Goal: Task Accomplishment & Management: Use online tool/utility

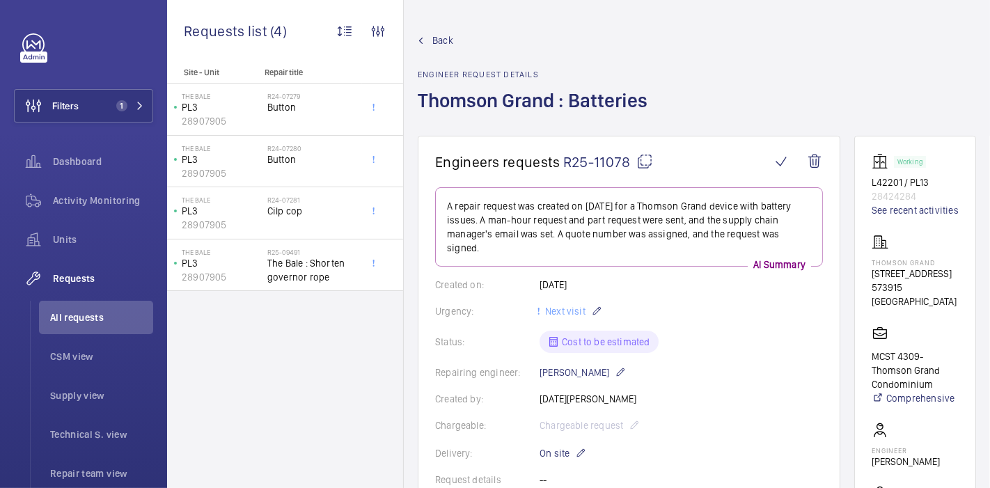
click at [763, 40] on div "Back Engineer request details Thomson Grand : Batteries" at bounding box center [697, 84] width 559 height 102
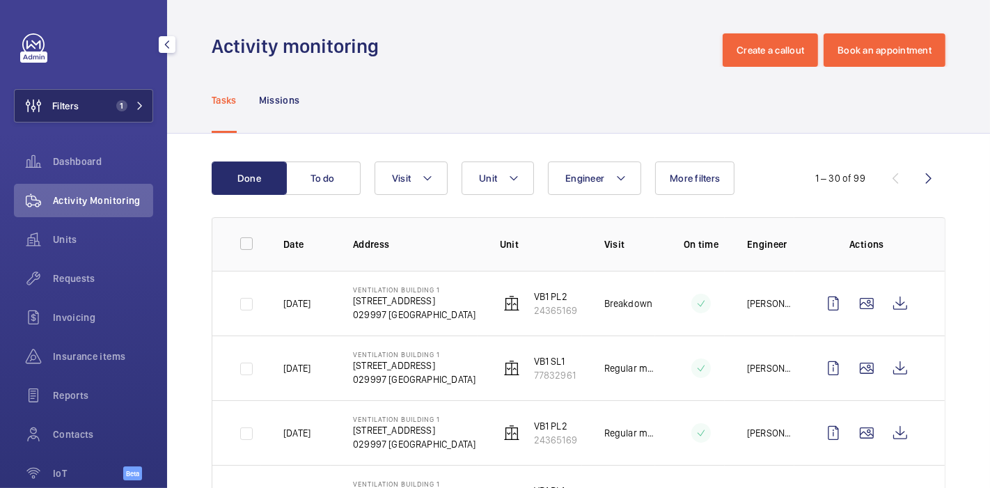
click at [91, 91] on button "Filters 1" at bounding box center [83, 105] width 139 height 33
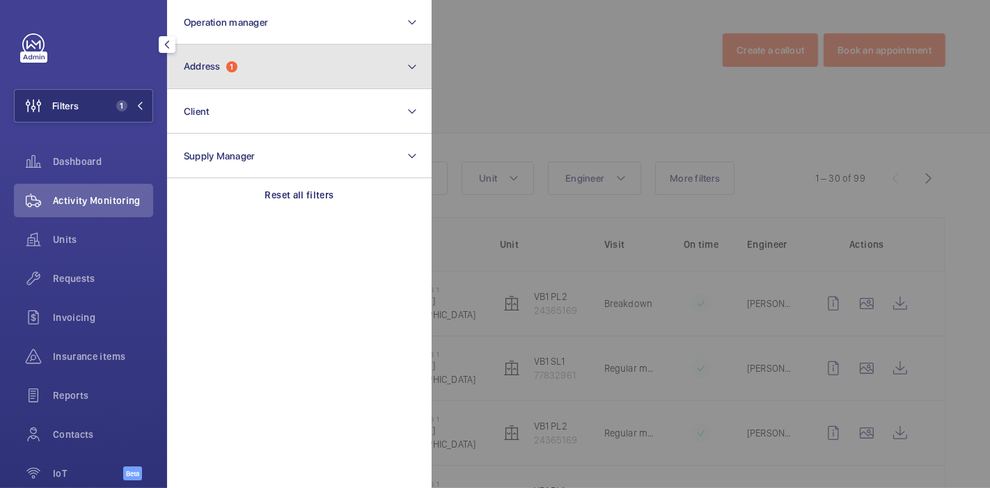
click at [213, 69] on span "Address" at bounding box center [202, 66] width 37 height 11
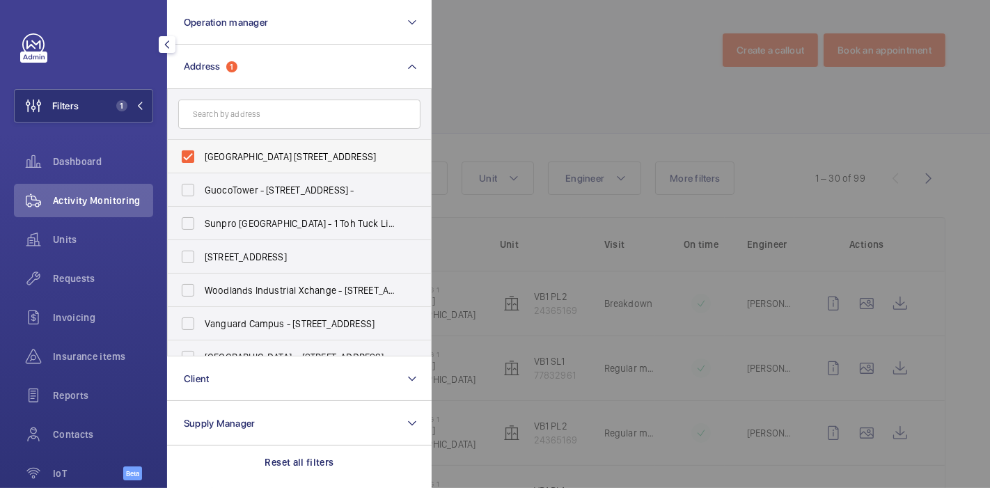
click at [189, 151] on label "Ventilation Building 1 - 210 Marina East Drive, SINGAPORE 029997" at bounding box center [289, 156] width 242 height 33
click at [189, 151] on input "Ventilation Building 1 - 210 Marina East Drive, SINGAPORE 029997" at bounding box center [188, 157] width 28 height 28
checkbox input "false"
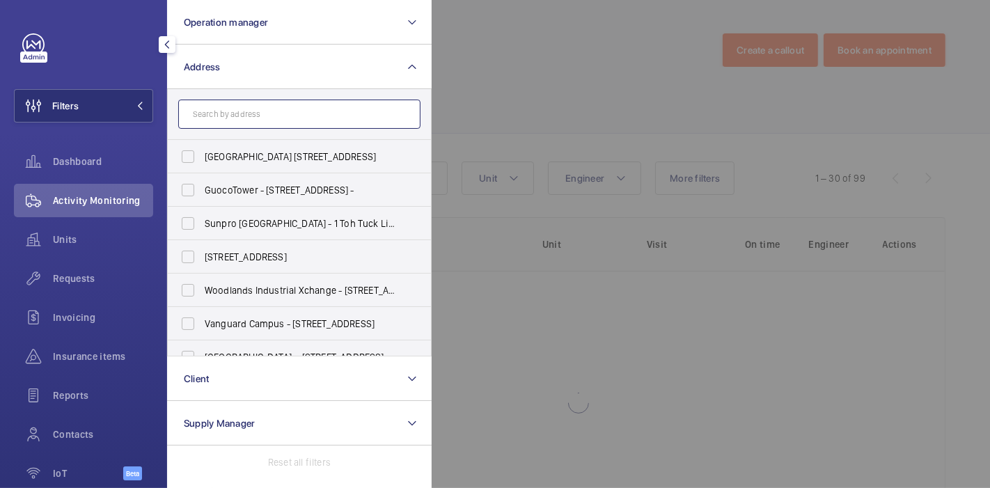
click at [231, 116] on input "text" at bounding box center [299, 114] width 242 height 29
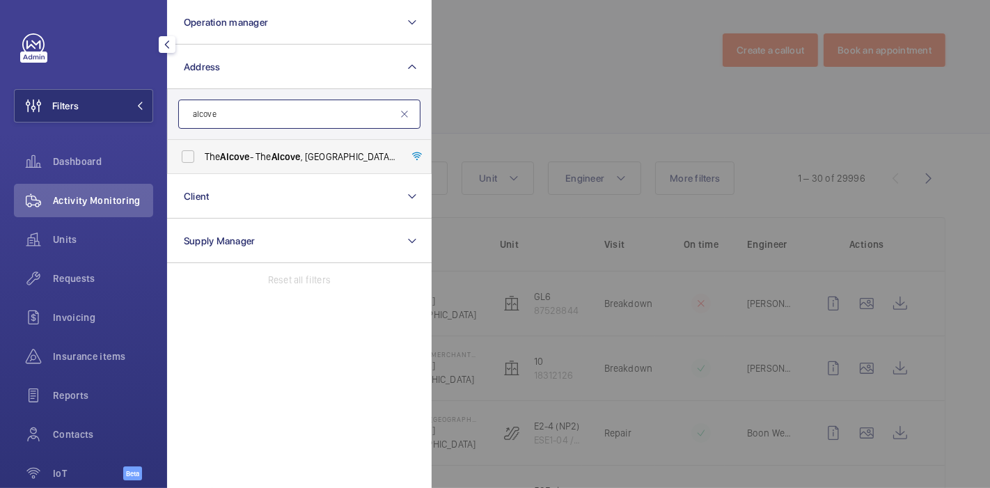
type input "alcove"
click at [191, 153] on label "The Alcove - The Alcove , SINGAPORE 388199" at bounding box center [289, 156] width 242 height 33
click at [191, 153] on input "The Alcove - The Alcove , SINGAPORE 388199" at bounding box center [188, 157] width 28 height 28
checkbox input "true"
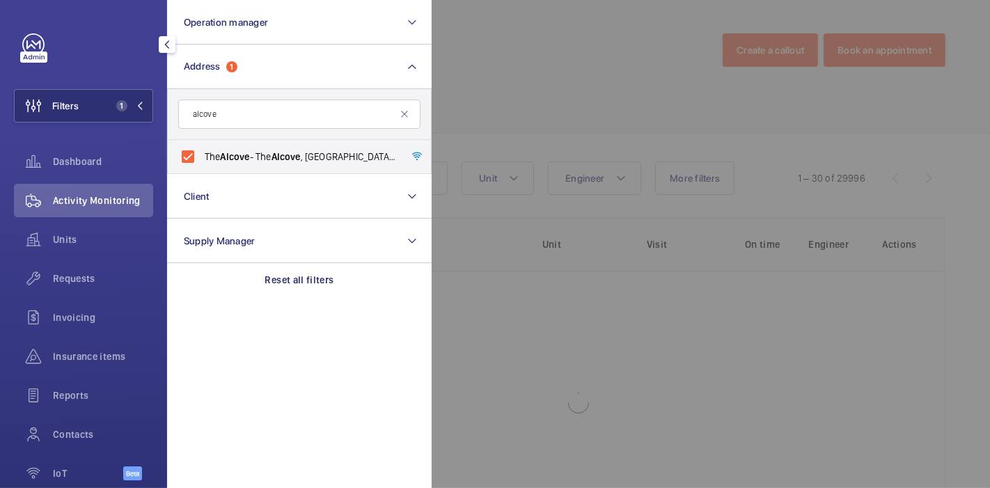
click at [497, 79] on div at bounding box center [927, 244] width 990 height 488
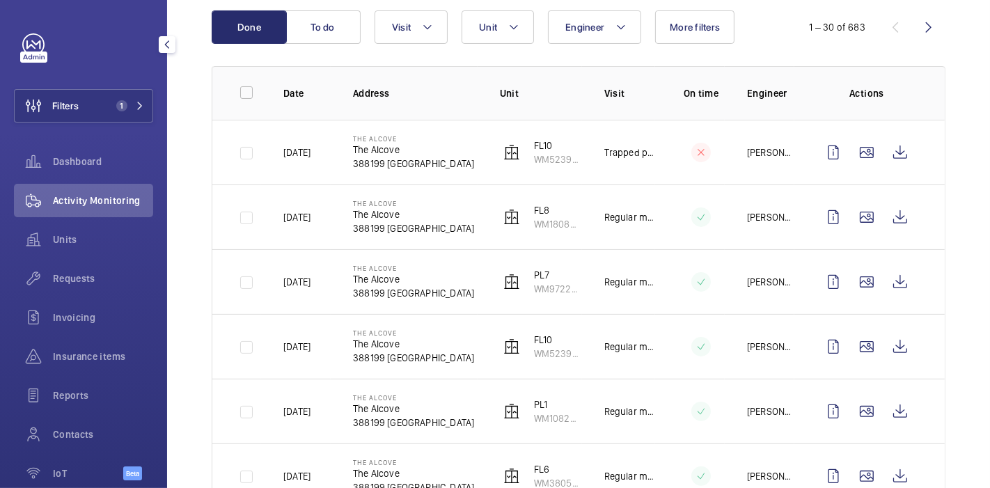
scroll to position [153, 0]
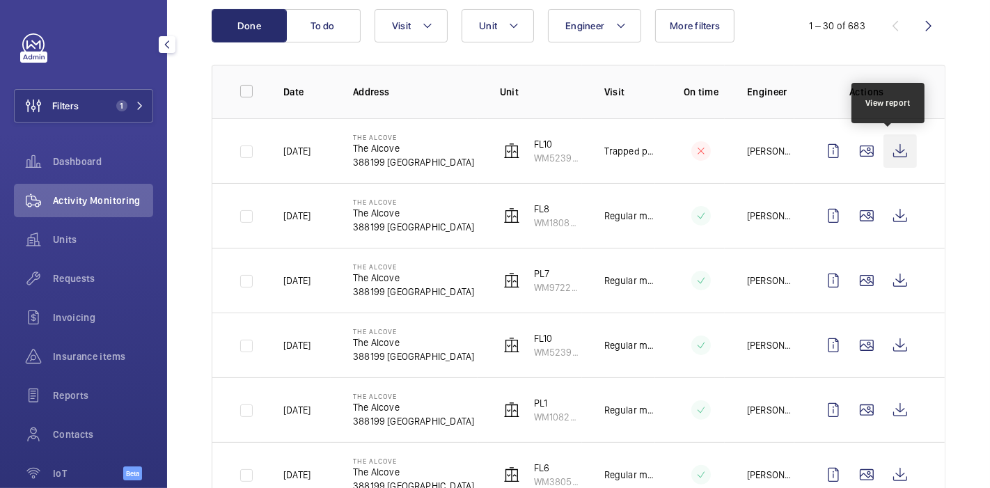
click at [891, 148] on wm-front-icon-button at bounding box center [900, 150] width 33 height 33
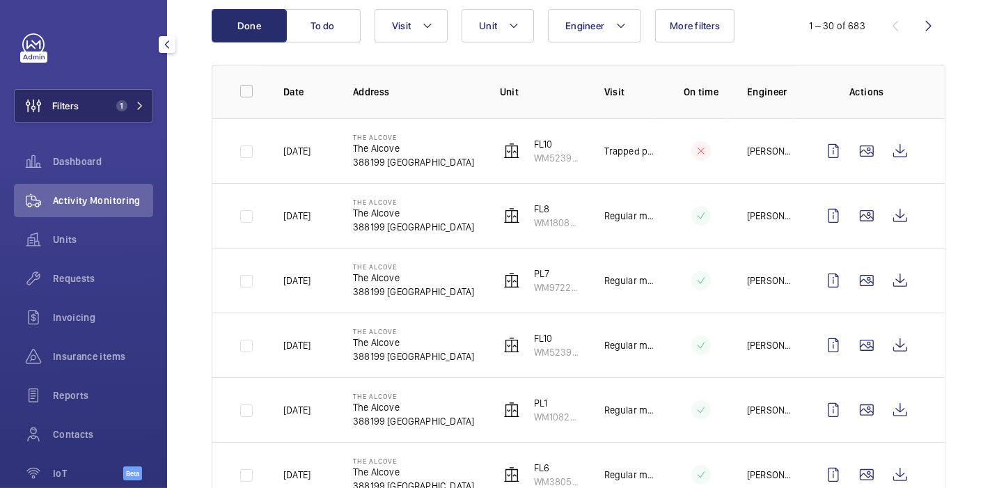
click at [103, 102] on button "Filters 1" at bounding box center [83, 105] width 139 height 33
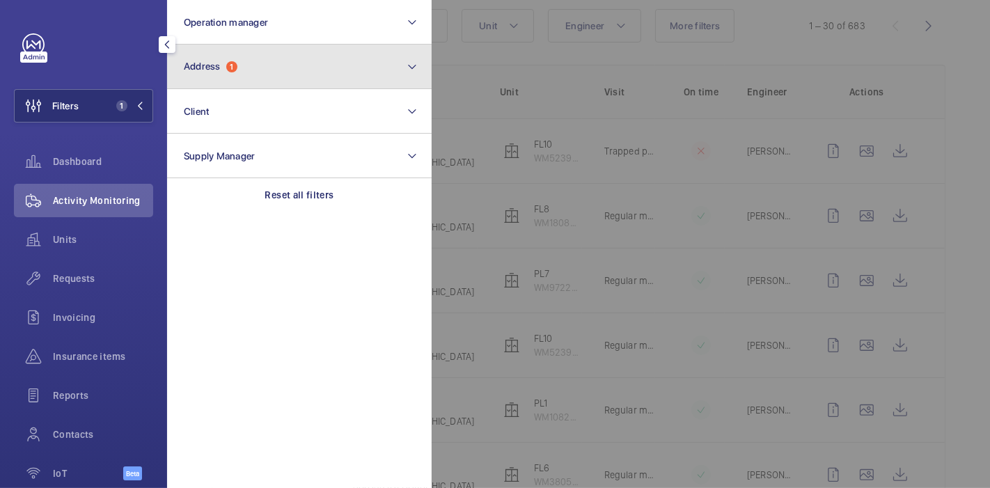
click at [231, 64] on span "1" at bounding box center [231, 66] width 11 height 11
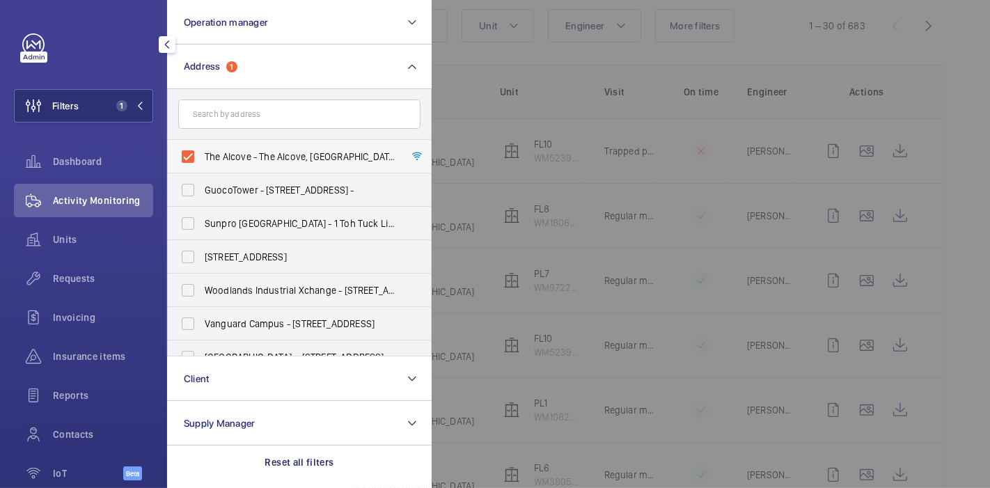
click at [191, 154] on label "The Alcove - The Alcove, SINGAPORE 388199" at bounding box center [289, 156] width 242 height 33
click at [191, 154] on input "The Alcove - The Alcove, SINGAPORE 388199" at bounding box center [188, 157] width 28 height 28
checkbox input "false"
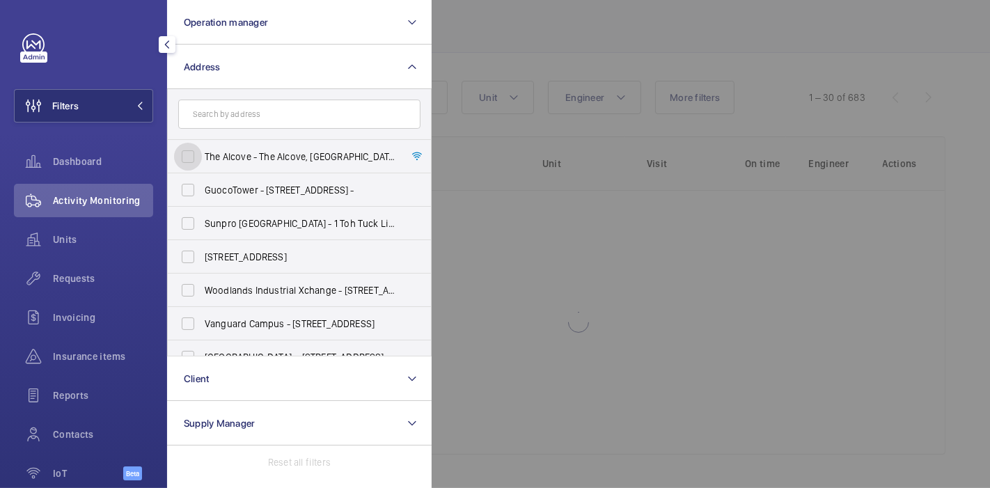
scroll to position [80, 0]
click at [233, 116] on input "text" at bounding box center [299, 114] width 242 height 29
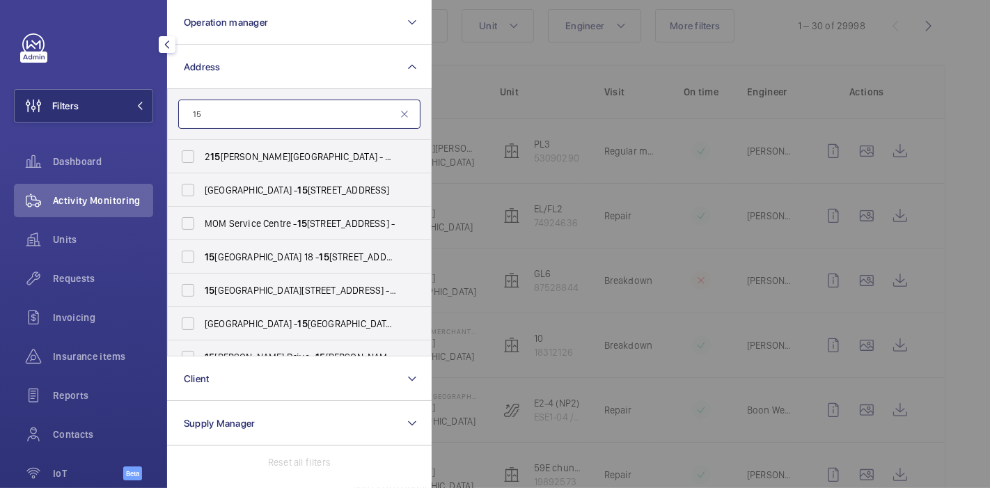
click at [233, 116] on input "15" at bounding box center [299, 114] width 242 height 29
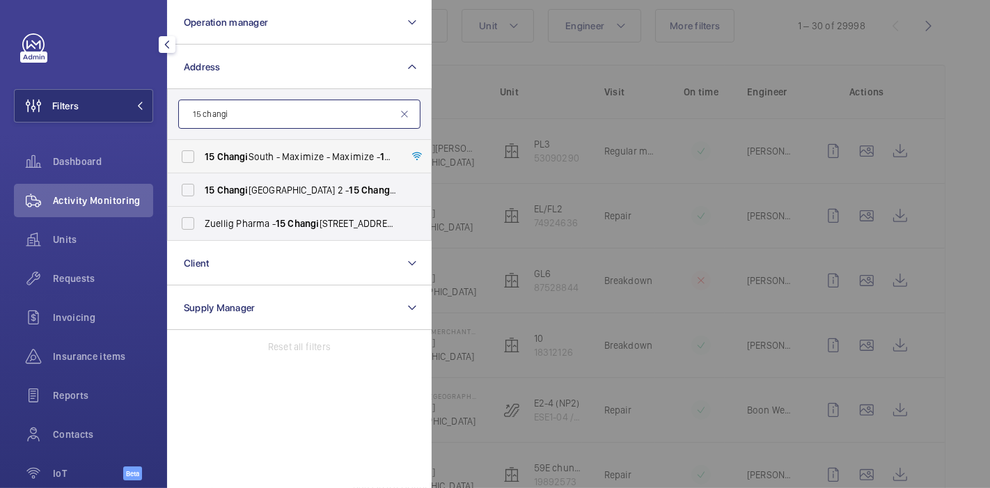
type input "15 changi"
click at [225, 157] on span "Changi" at bounding box center [232, 156] width 31 height 11
click at [202, 157] on input "15 Changi South - Maximize - Maximize - 15 Changi South Street 2, SINGAPORE 486…" at bounding box center [188, 157] width 28 height 28
checkbox input "true"
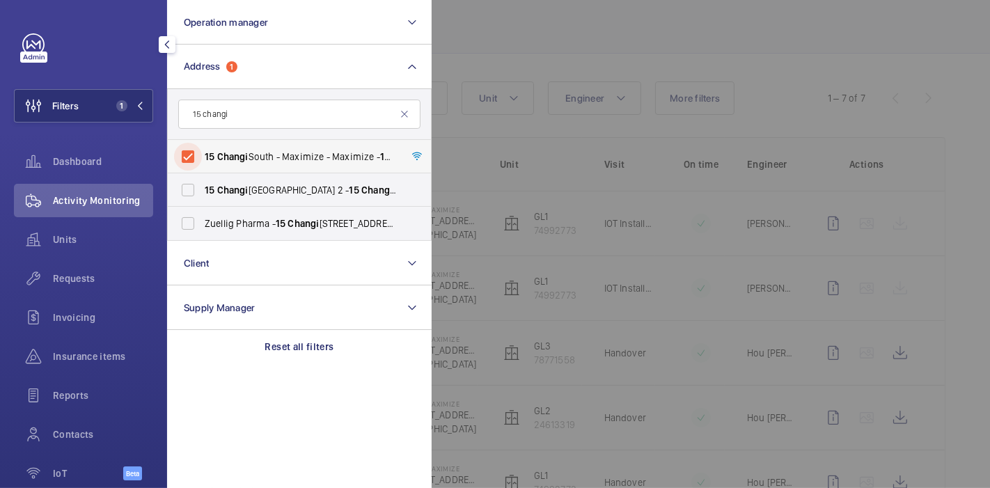
scroll to position [153, 0]
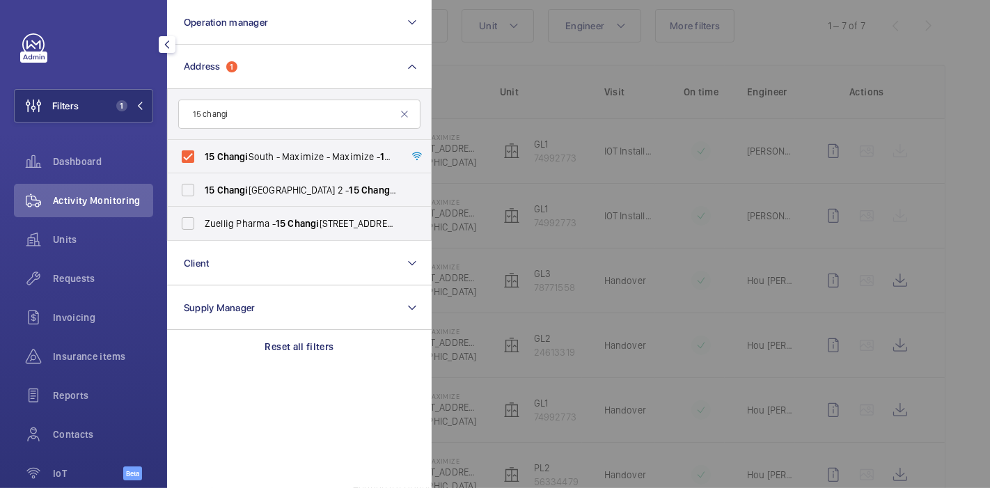
click at [543, 52] on div at bounding box center [927, 244] width 990 height 488
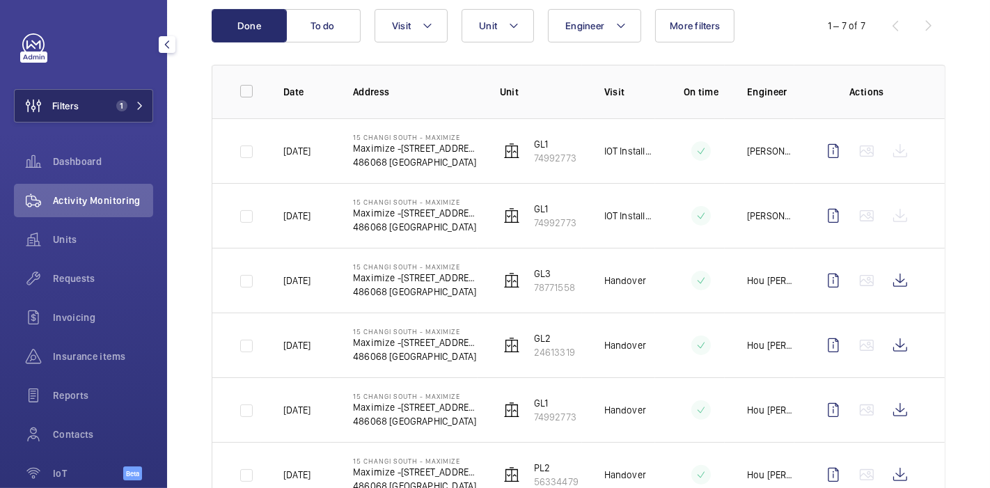
click at [129, 114] on button "Filters 1" at bounding box center [83, 105] width 139 height 33
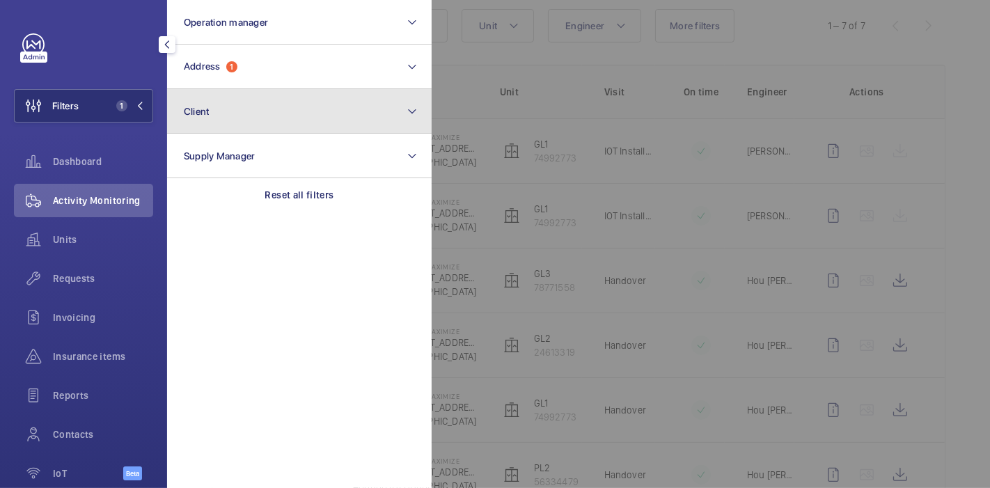
click at [242, 91] on button "Client" at bounding box center [299, 111] width 265 height 45
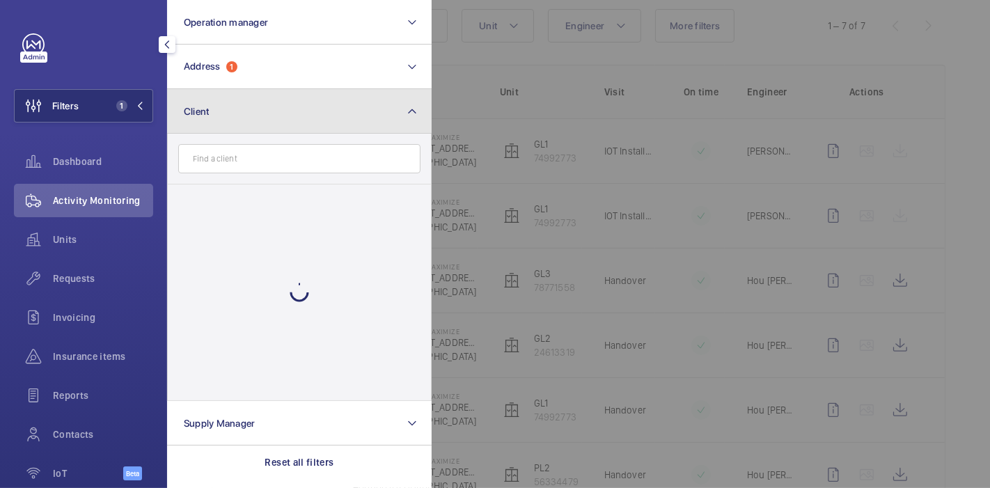
click at [242, 91] on button "Client" at bounding box center [299, 111] width 265 height 45
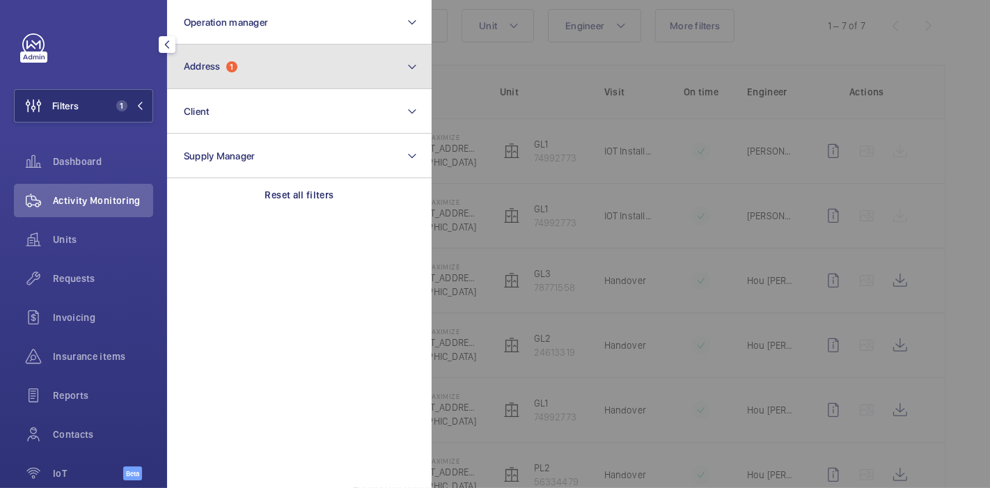
click at [242, 82] on button "Address 1" at bounding box center [299, 67] width 265 height 45
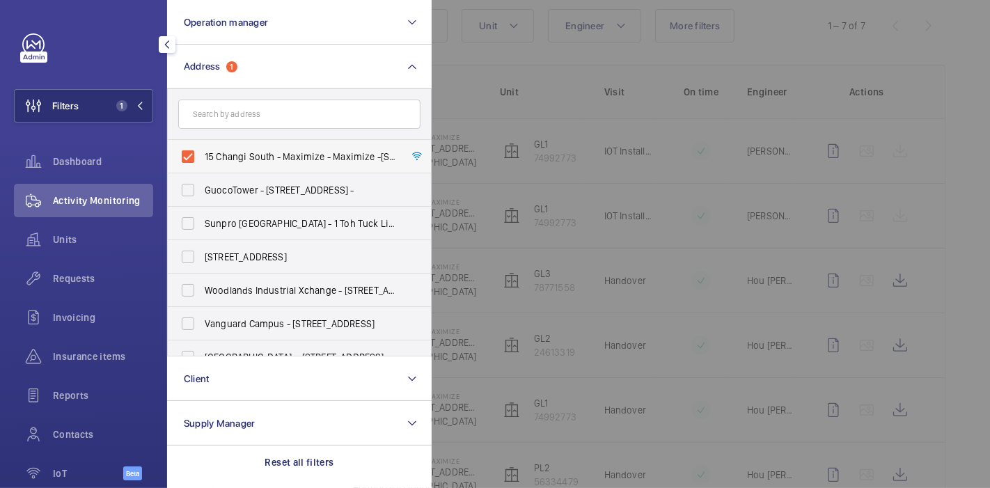
click at [210, 151] on span "15 Changi South - Maximize - Maximize -15 Changi South Street 2, SINGAPORE 4860…" at bounding box center [301, 157] width 192 height 14
click at [202, 151] on input "15 Changi South - Maximize - Maximize -15 Changi South Street 2, SINGAPORE 4860…" at bounding box center [188, 157] width 28 height 28
checkbox input "false"
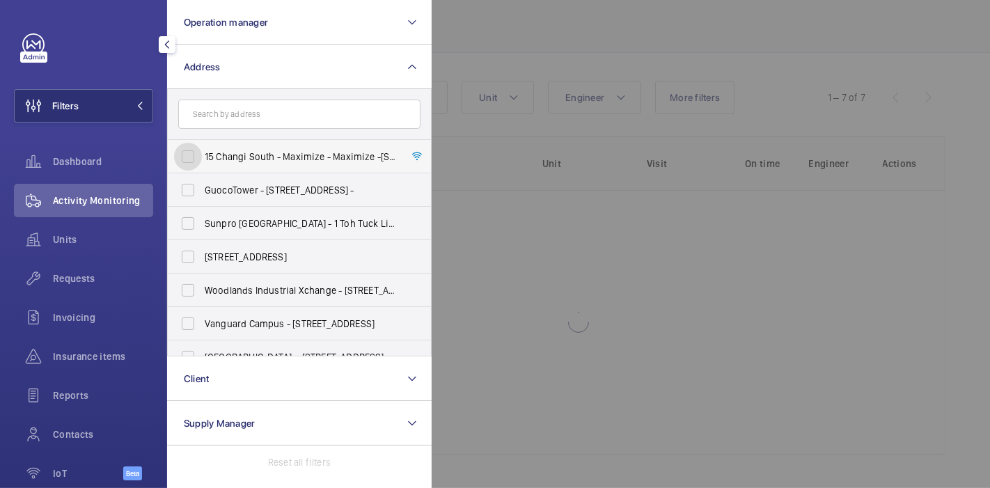
scroll to position [80, 0]
click at [223, 111] on input "text" at bounding box center [299, 114] width 242 height 29
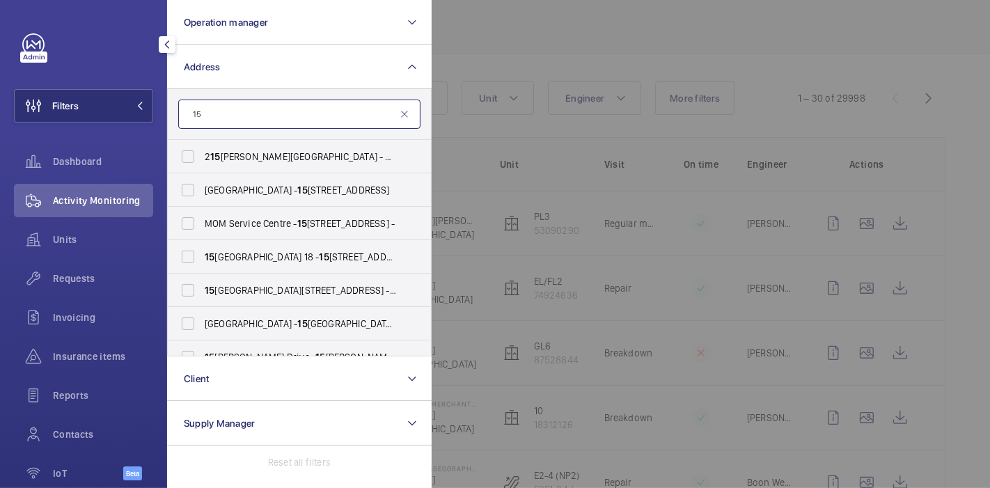
scroll to position [153, 0]
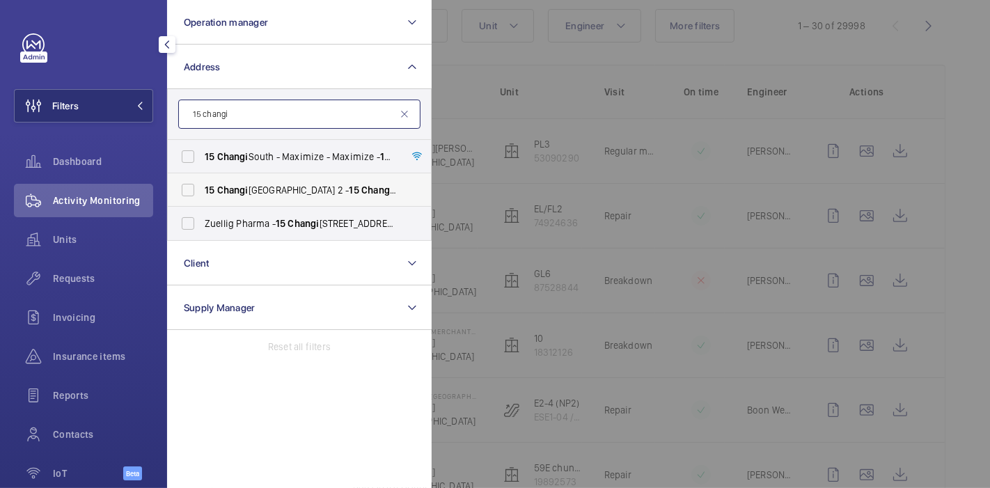
type input "15 changi"
click at [242, 196] on span "15 Changi South Street 2 - 15 Changi South Street 2, SINGAPORE 486068" at bounding box center [301, 190] width 192 height 14
click at [202, 196] on input "15 Changi South Street 2 - 15 Changi South Street 2, SINGAPORE 486068" at bounding box center [188, 190] width 28 height 28
checkbox input "true"
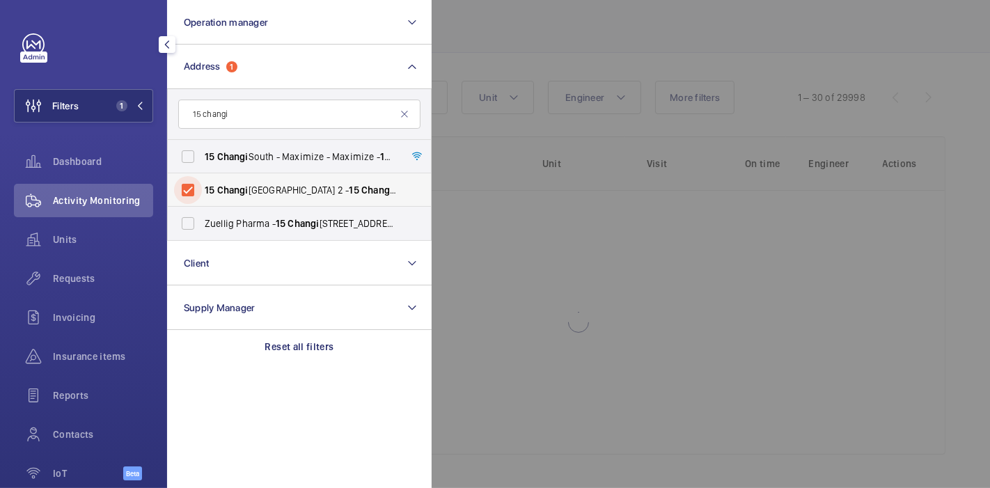
scroll to position [80, 0]
click at [545, 33] on div at bounding box center [927, 244] width 990 height 488
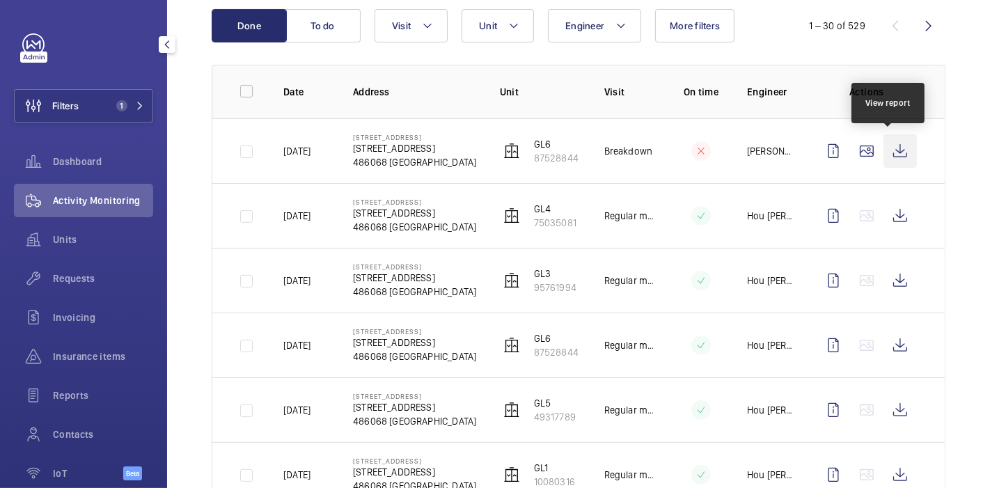
click at [886, 154] on wm-front-icon-button at bounding box center [900, 150] width 33 height 33
